Goal: Find specific page/section: Find specific page/section

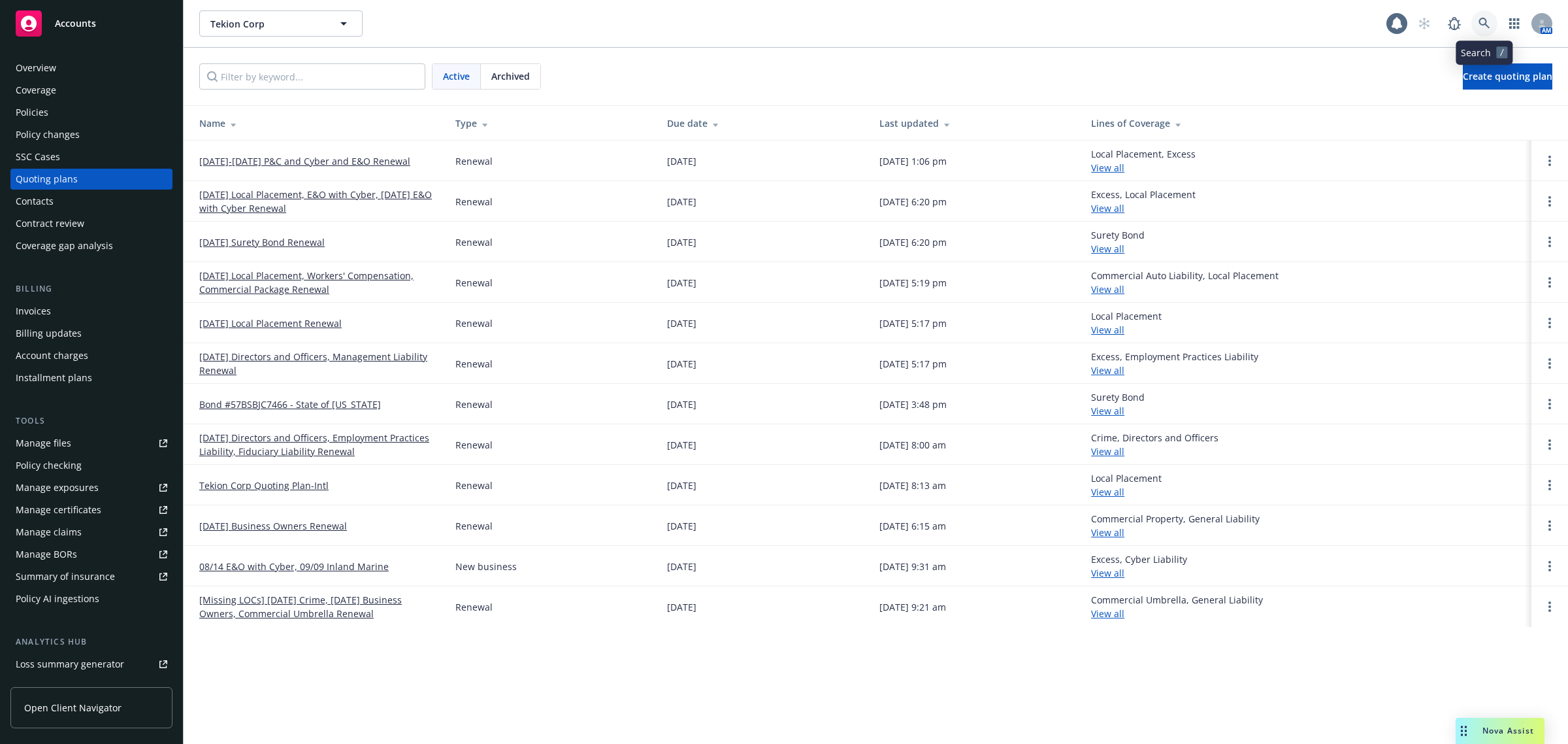
click at [1493, 24] on link at bounding box center [1484, 24] width 26 height 26
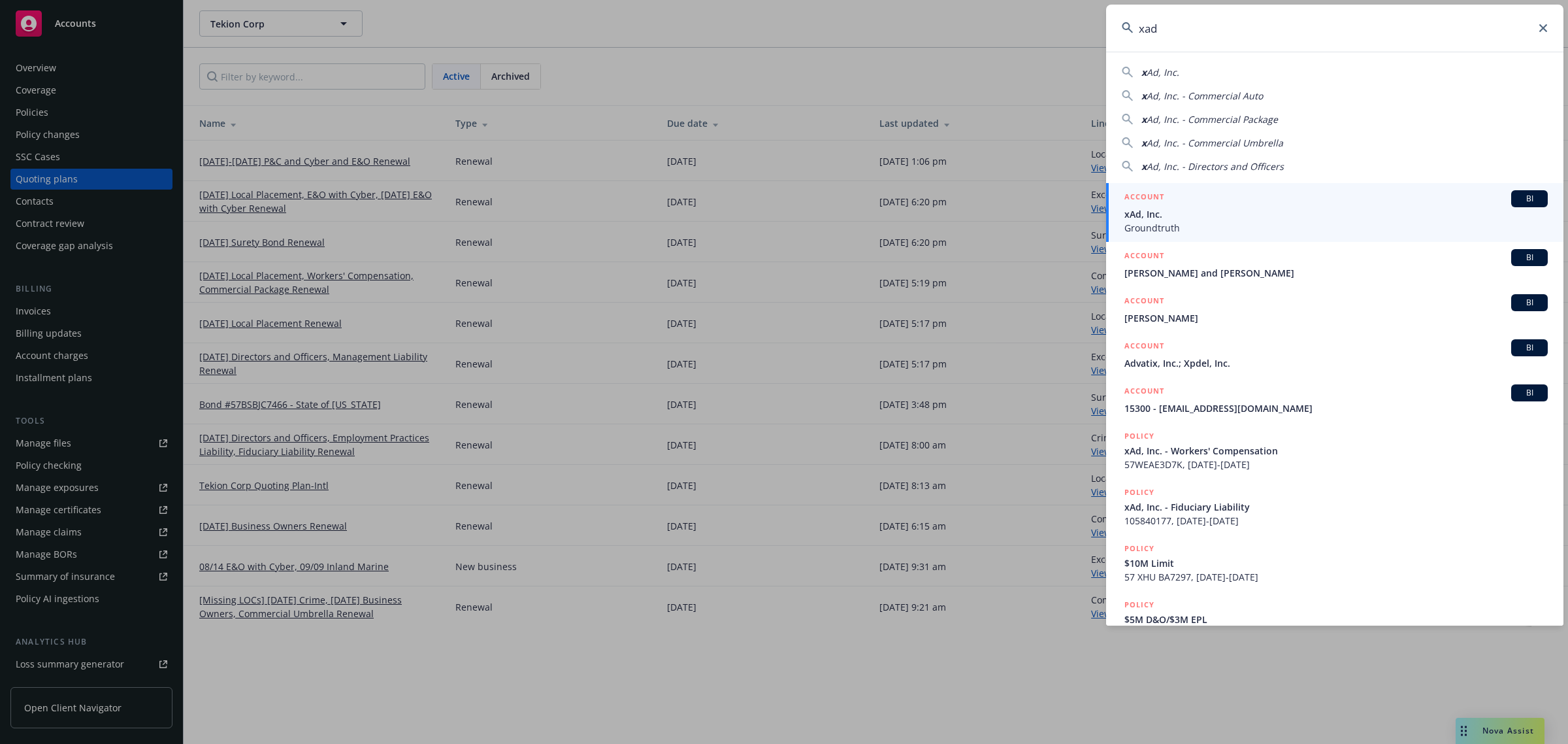
type input "xad"
click at [1233, 211] on span "xAd, Inc." at bounding box center [1336, 214] width 424 height 13
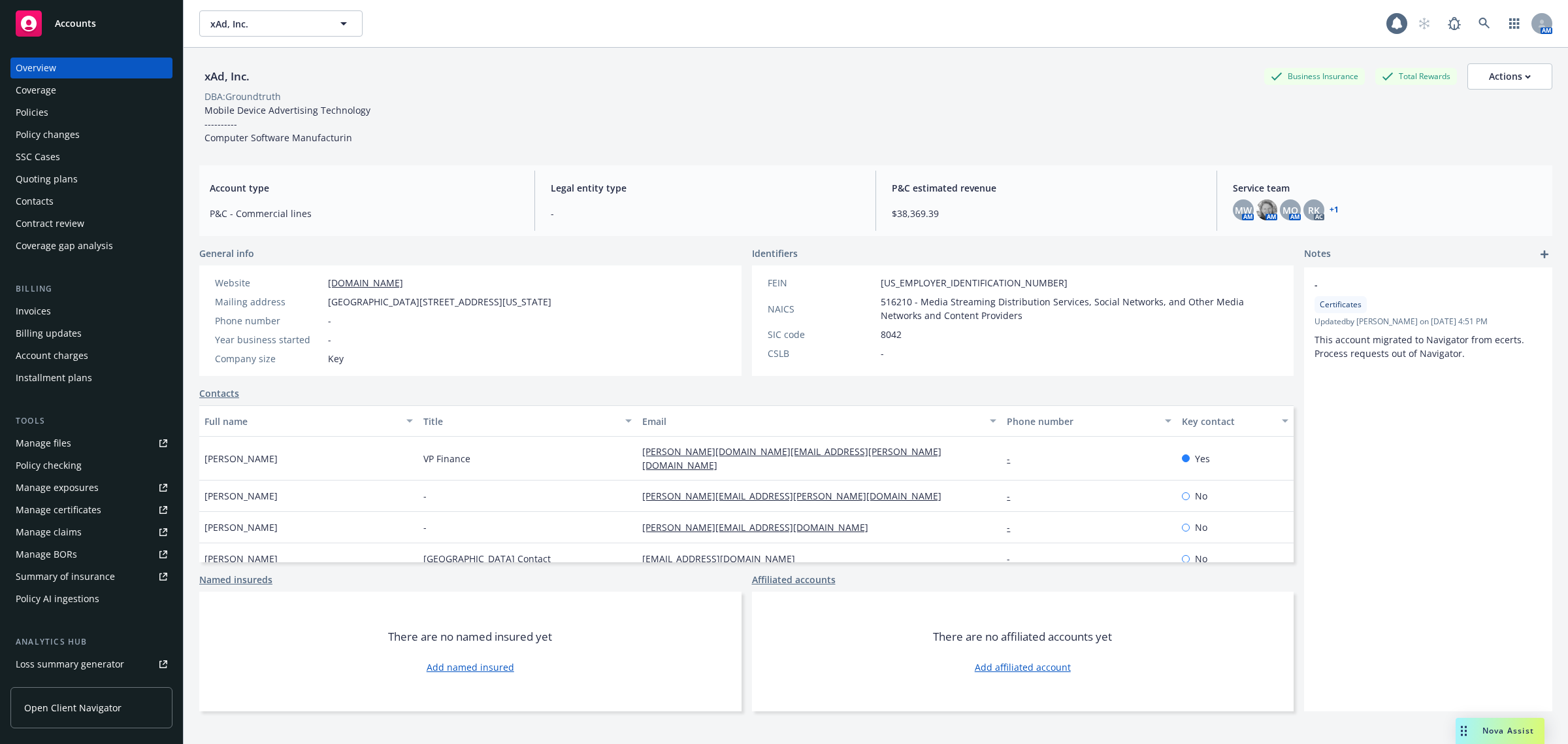
click at [70, 112] on div "Policies" at bounding box center [91, 112] width 152 height 21
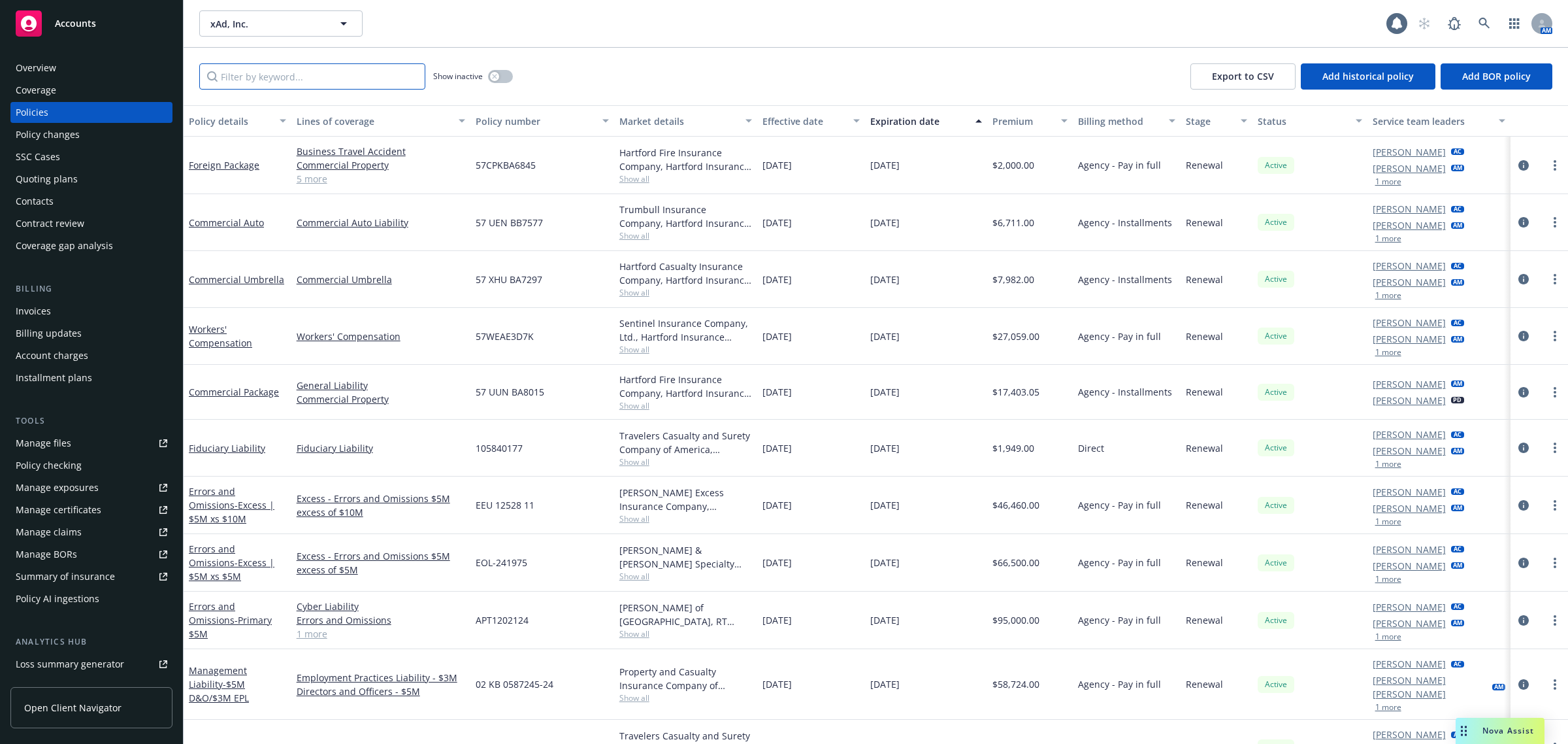
click at [344, 70] on input "Filter by keyword..." at bounding box center [312, 76] width 226 height 26
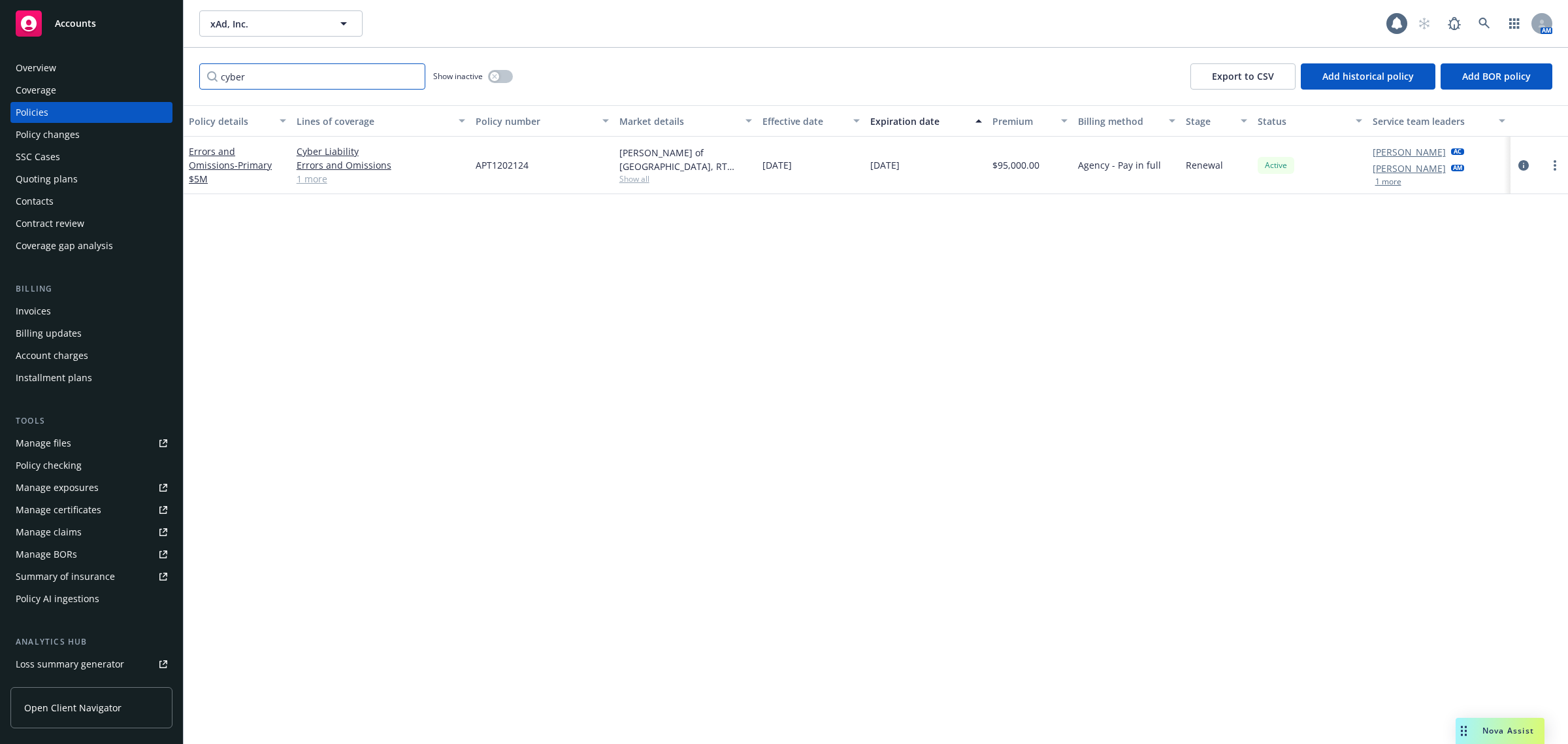
type input "cyber"
click at [514, 559] on div "Policy details Lines of coverage Policy number Market details Effective date Ex…" at bounding box center [875, 425] width 1385 height 639
click at [256, 152] on link "Errors and Omissions - Primary $5M" at bounding box center [230, 165] width 83 height 40
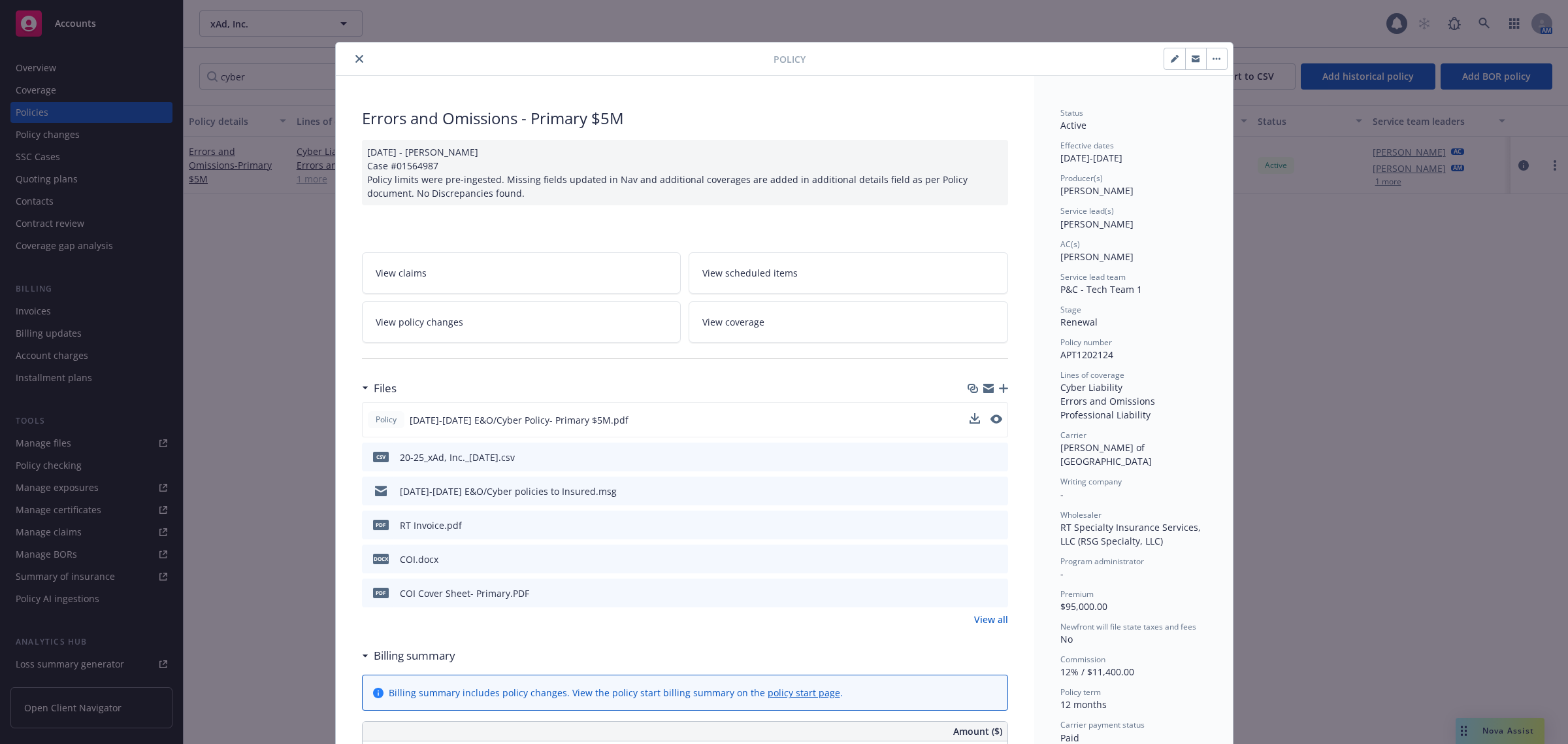
click at [994, 422] on div "Policy [DATE]-[DATE] E&O/Cyber Policy- Primary $5M.pdf" at bounding box center [685, 420] width 646 height 35
click at [989, 420] on icon "preview file" at bounding box center [995, 419] width 11 height 9
click at [355, 64] on button "close" at bounding box center [359, 59] width 16 height 16
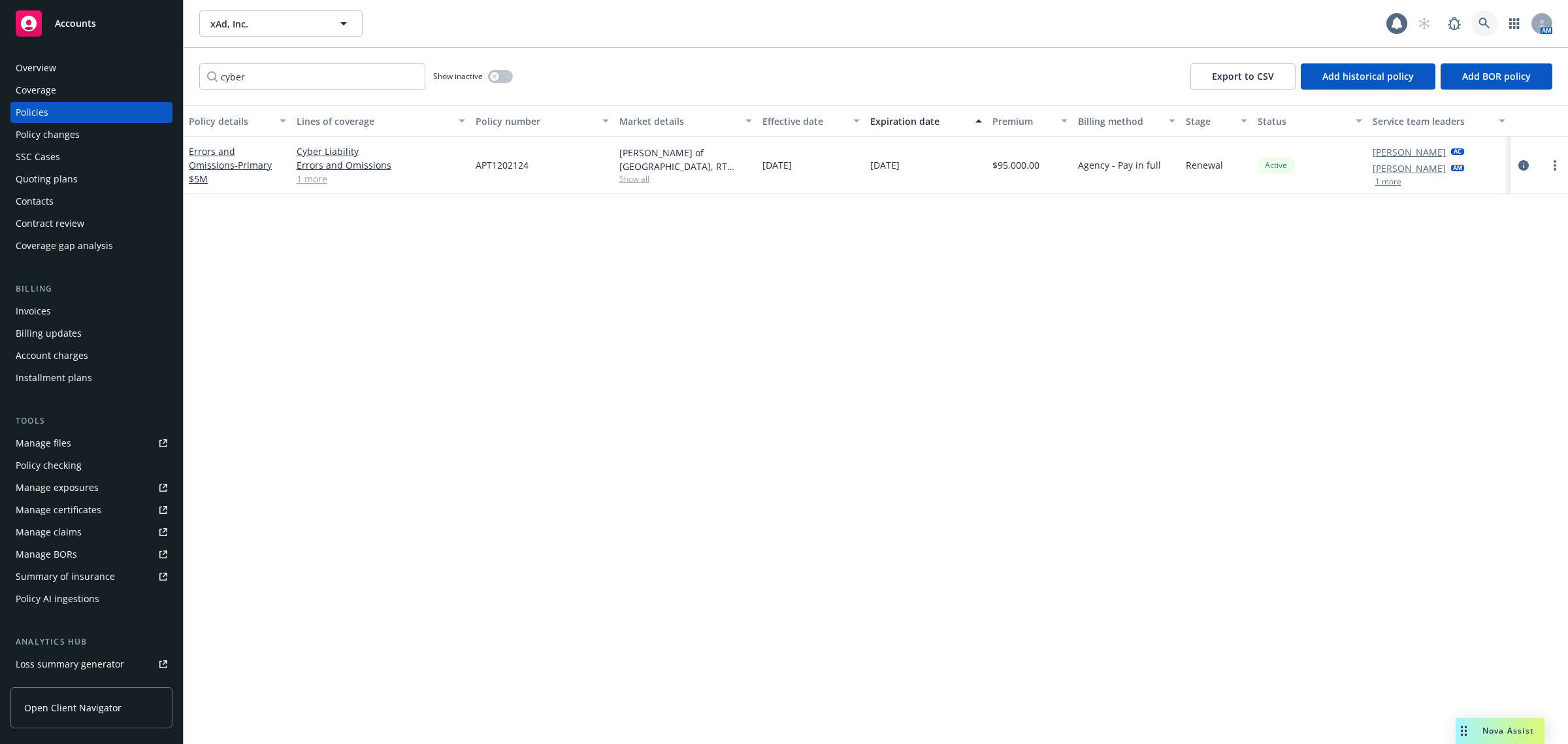
click at [1490, 22] on icon at bounding box center [1484, 23] width 11 height 11
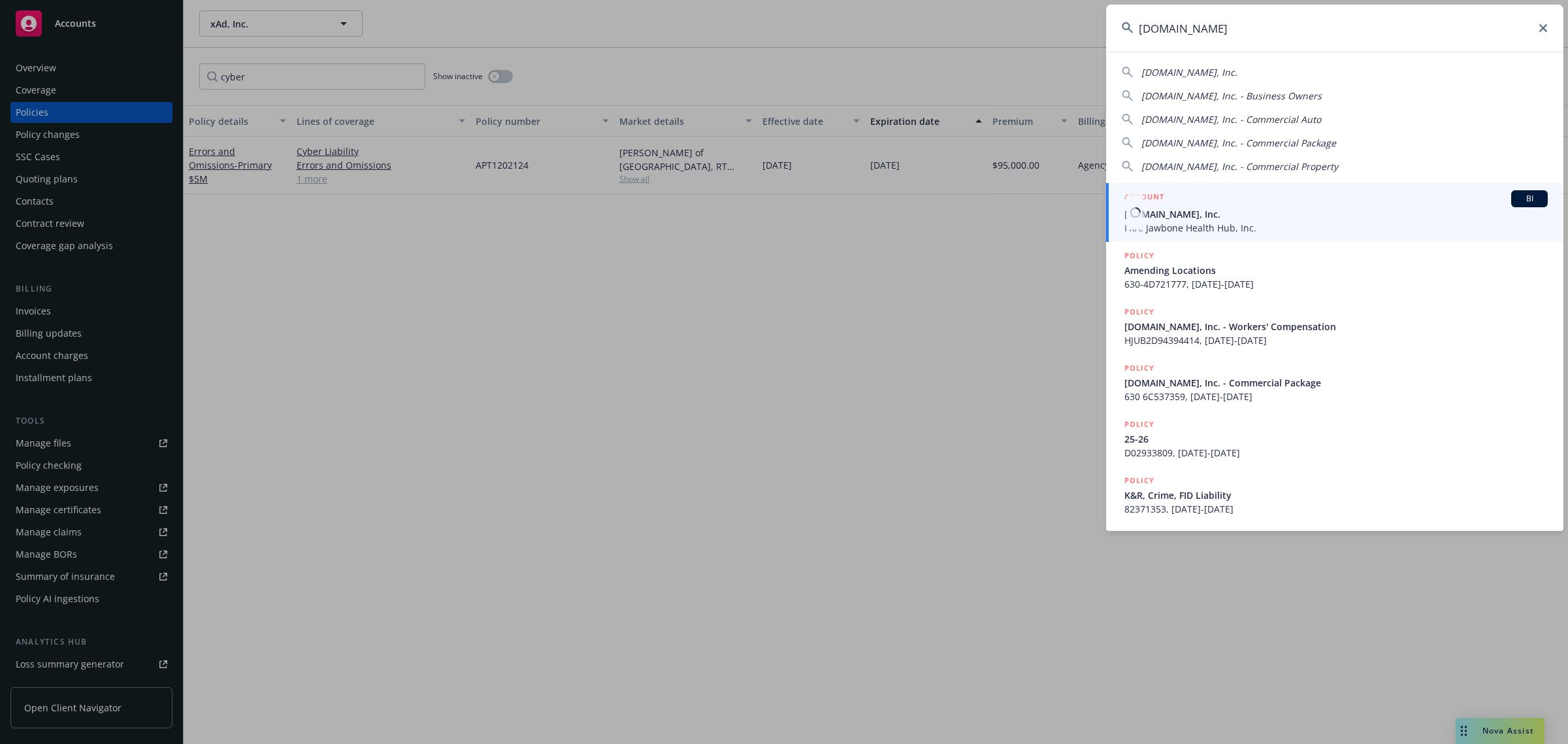
type input "[DOMAIN_NAME]"
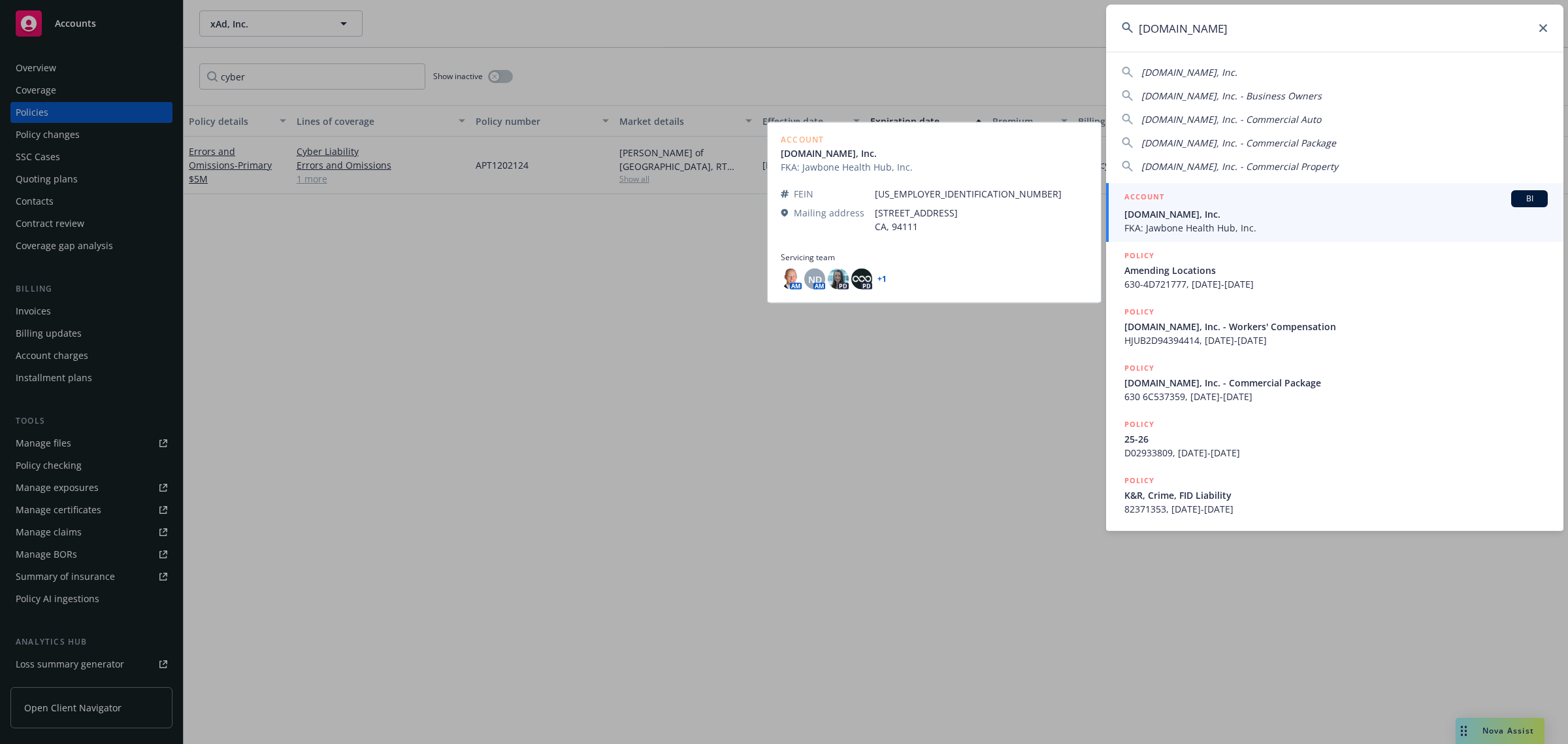
click at [1256, 221] on span "FKA: Jawbone Health Hub, Inc." at bounding box center [1336, 227] width 424 height 13
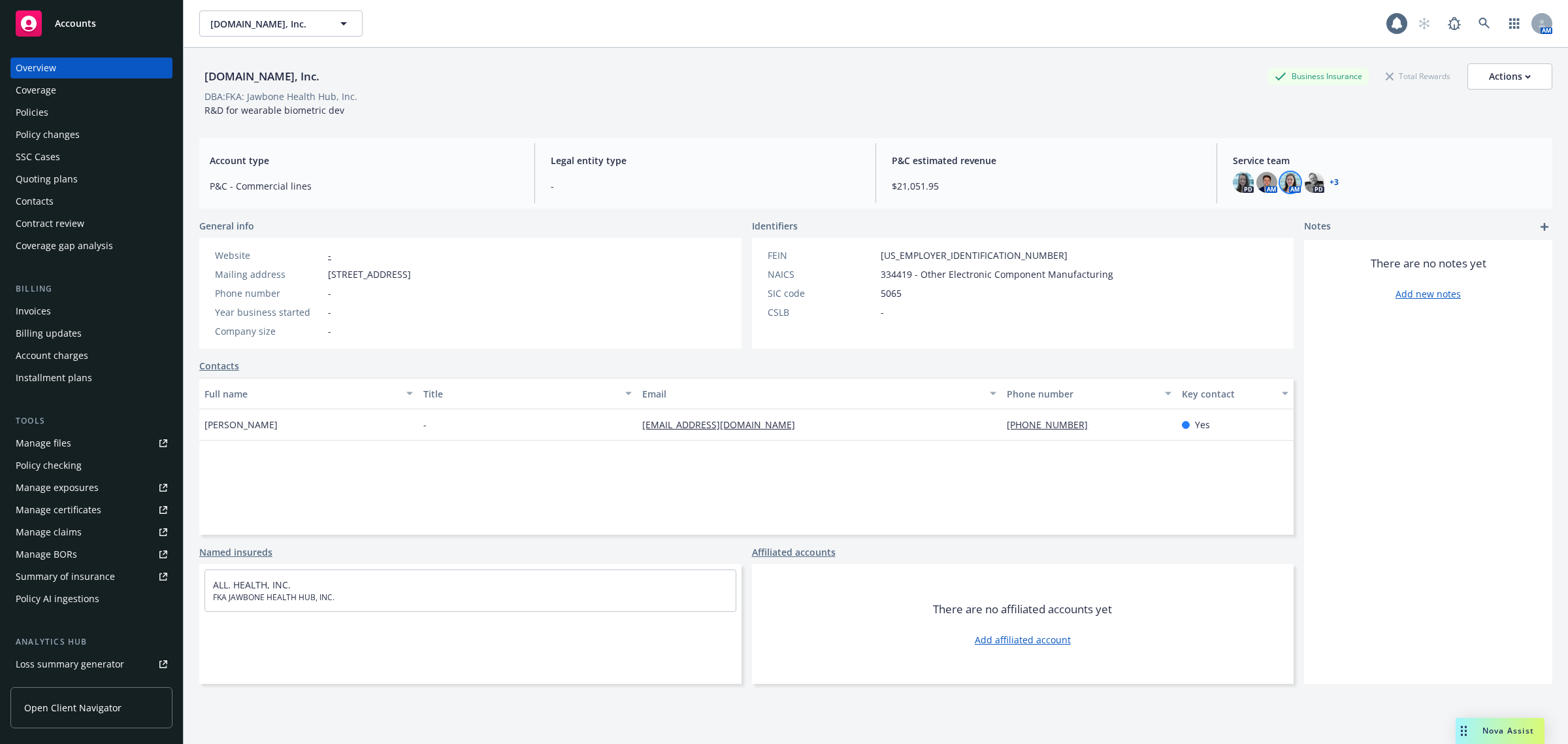
click at [1280, 184] on img at bounding box center [1290, 182] width 21 height 21
click at [1305, 183] on img at bounding box center [1314, 182] width 21 height 21
click at [1233, 184] on img at bounding box center [1243, 182] width 21 height 21
click at [1330, 183] on link "+ 3" at bounding box center [1335, 182] width 9 height 8
